Goal: Navigation & Orientation: Find specific page/section

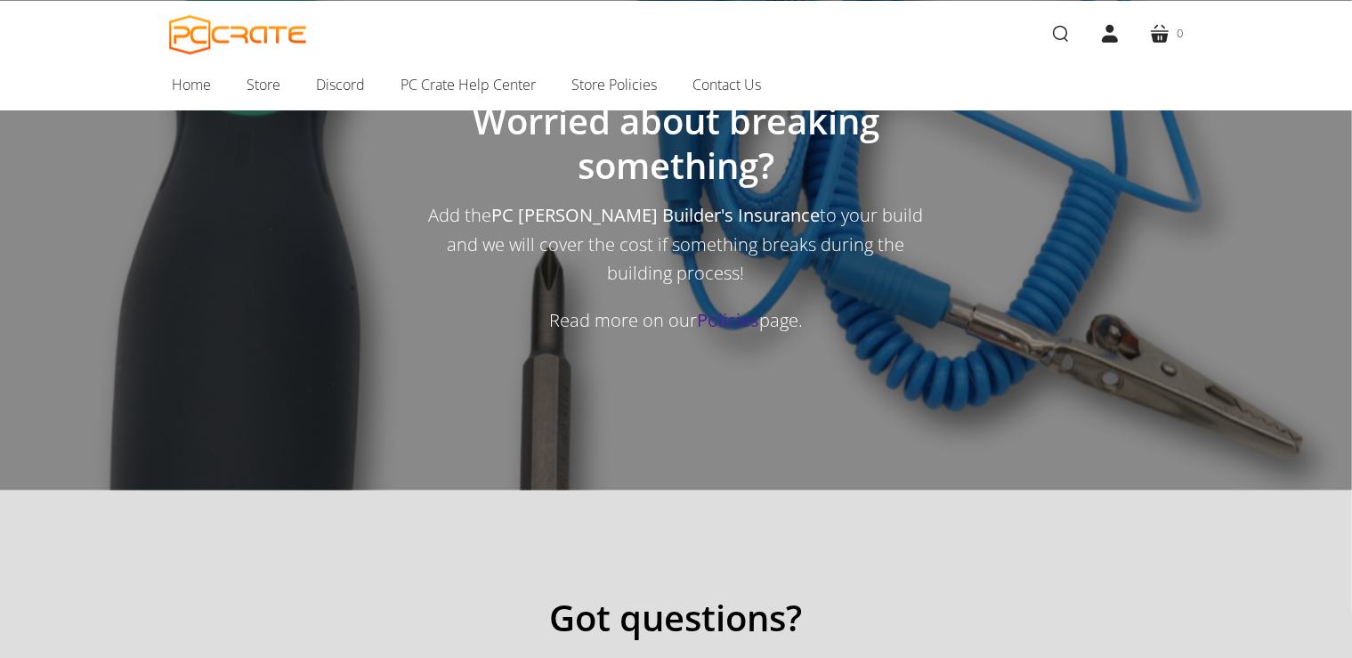
scroll to position [1880, 0]
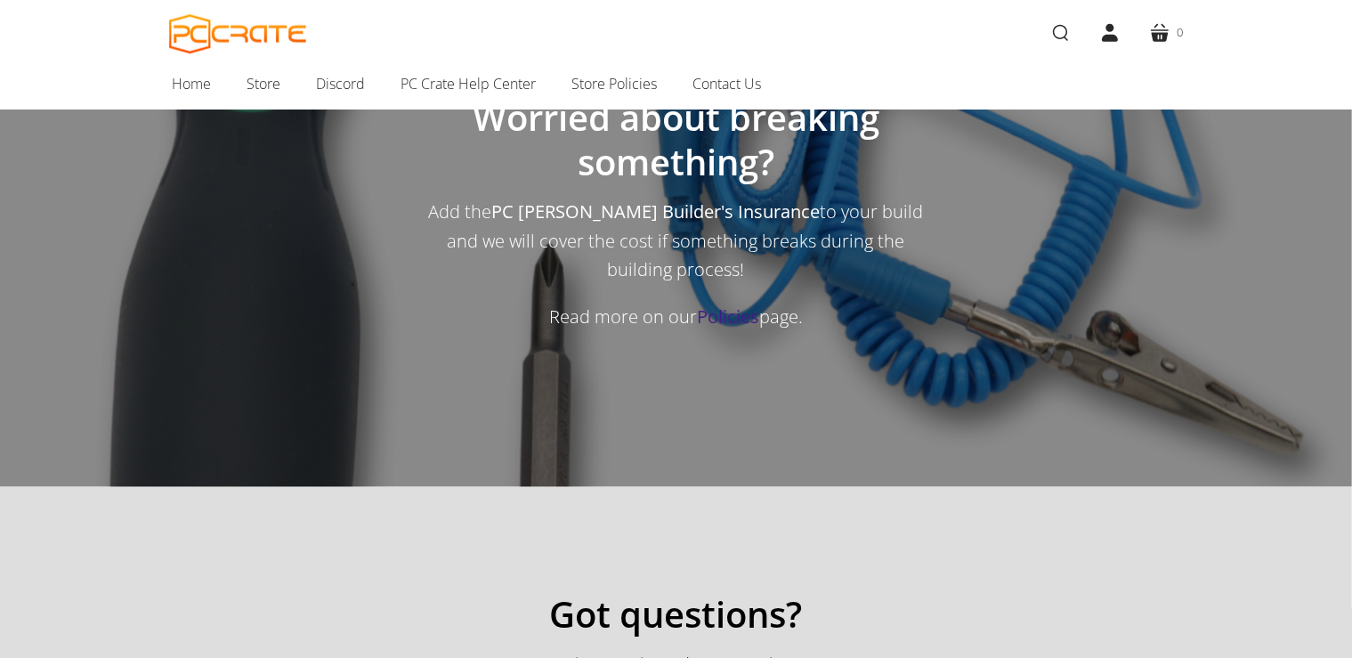
click at [729, 329] on strong "Policies" at bounding box center [728, 316] width 62 height 24
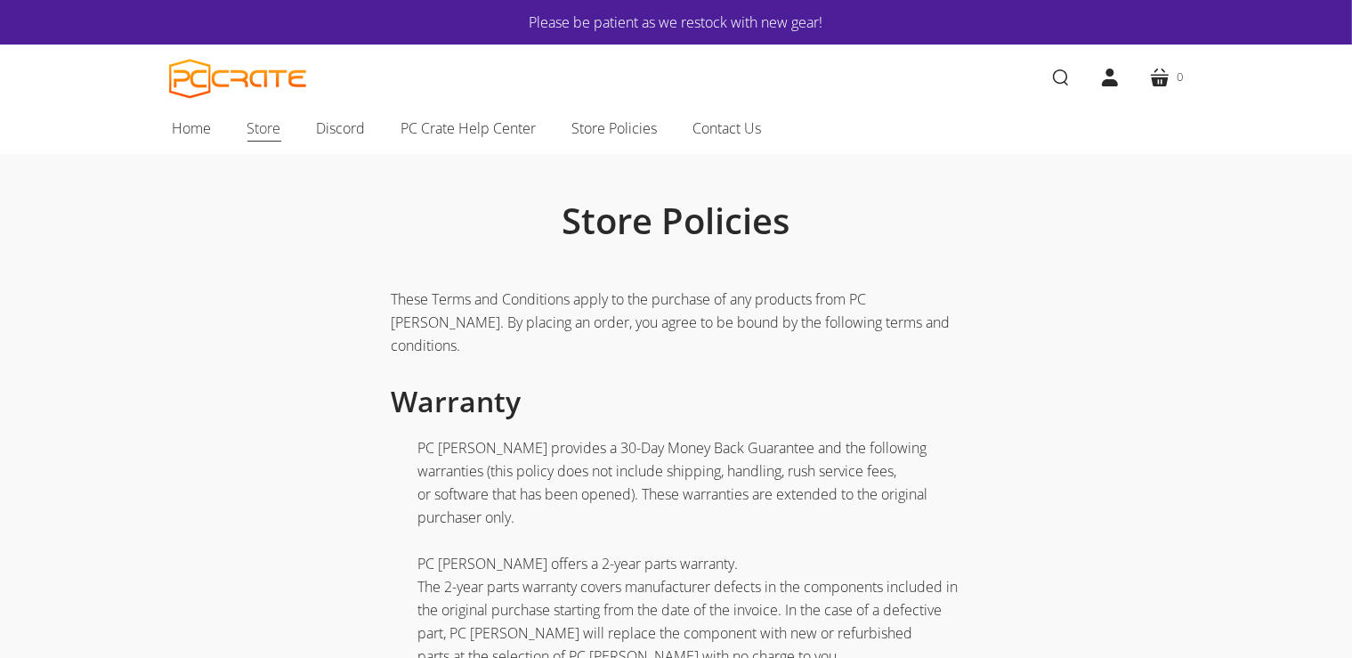
click at [272, 131] on span "Store" at bounding box center [264, 128] width 34 height 23
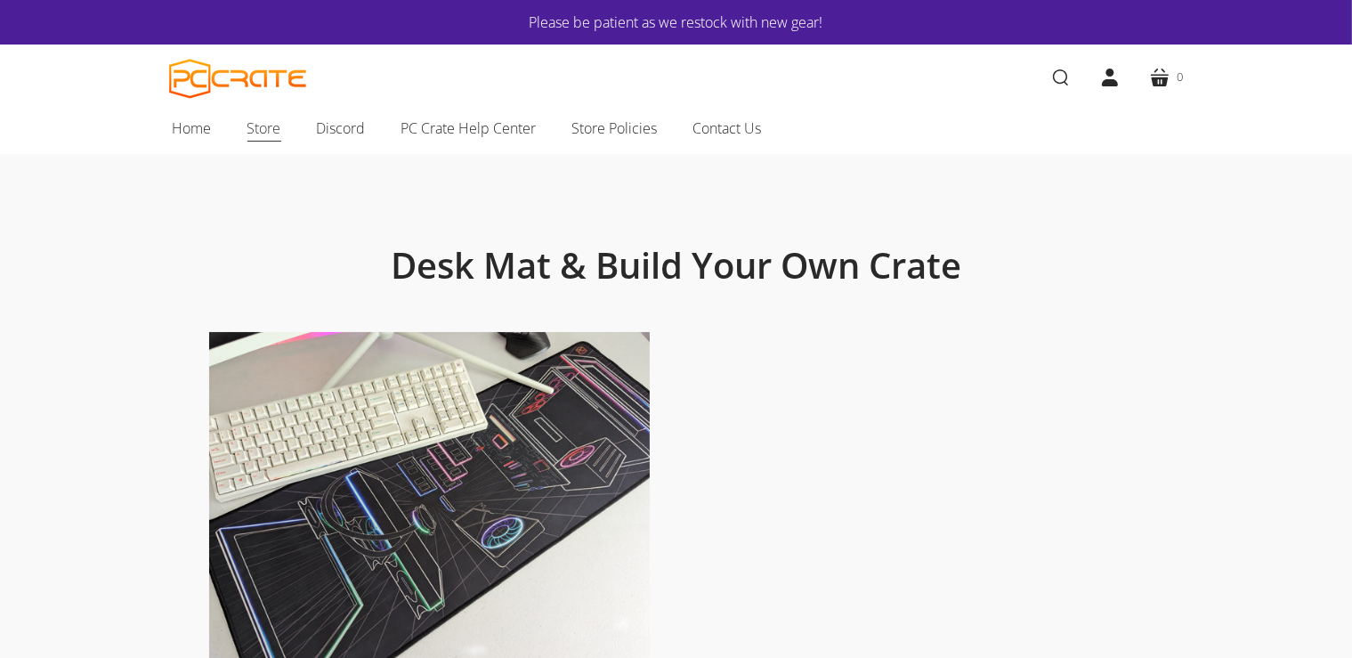
click at [269, 131] on span "Store" at bounding box center [264, 128] width 34 height 23
click at [187, 127] on span "Home" at bounding box center [192, 128] width 39 height 23
